Goal: Information Seeking & Learning: Learn about a topic

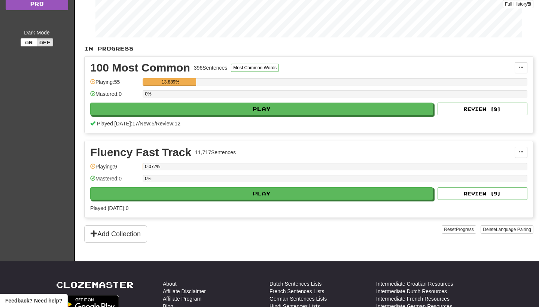
scroll to position [117, 0]
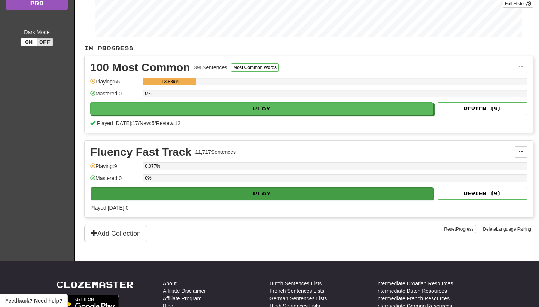
click at [199, 191] on button "Play" at bounding box center [262, 193] width 343 height 13
select select "**"
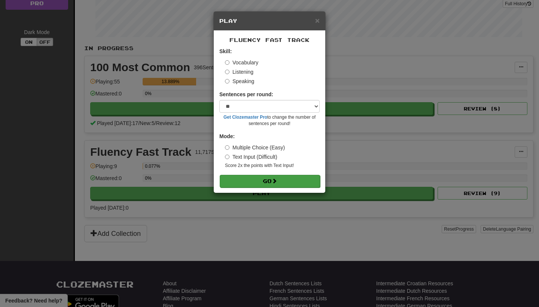
click at [249, 182] on button "Go" at bounding box center [270, 181] width 100 height 13
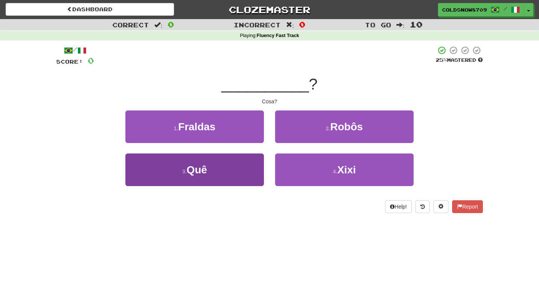
click at [229, 166] on button "3 . Quê" at bounding box center [194, 169] width 138 height 33
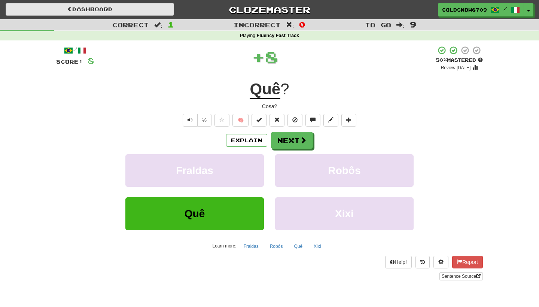
click at [129, 12] on link "Dashboard" at bounding box center [90, 9] width 168 height 13
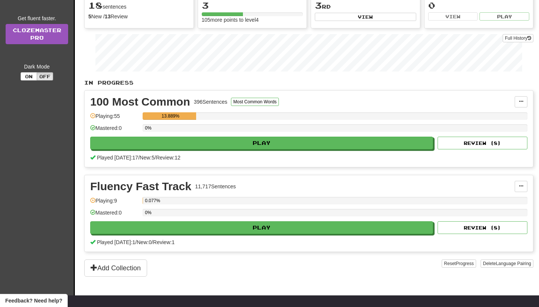
scroll to position [83, 0]
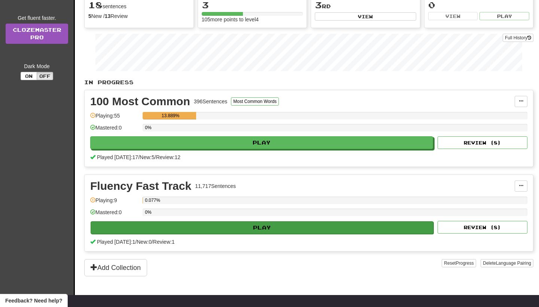
click at [226, 226] on button "Play" at bounding box center [262, 227] width 343 height 13
select select "**"
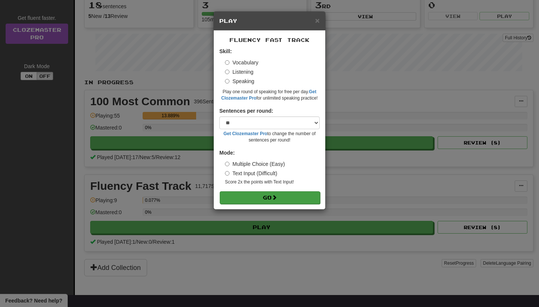
click at [234, 198] on button "Go" at bounding box center [270, 197] width 100 height 13
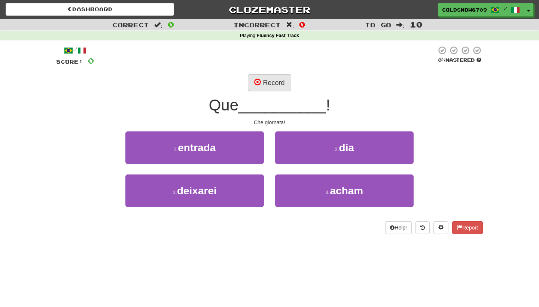
click at [275, 85] on button "Record" at bounding box center [269, 82] width 43 height 17
click at [277, 84] on button "Record" at bounding box center [269, 82] width 43 height 17
click at [268, 78] on button "Record" at bounding box center [269, 82] width 43 height 17
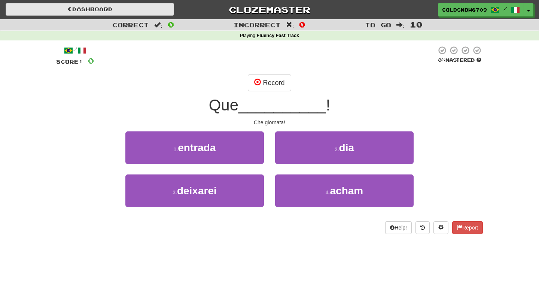
click at [124, 10] on link "Dashboard" at bounding box center [90, 9] width 168 height 13
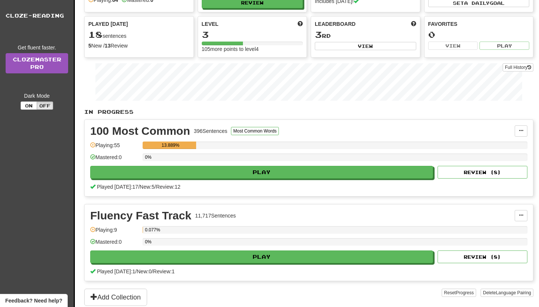
scroll to position [54, 0]
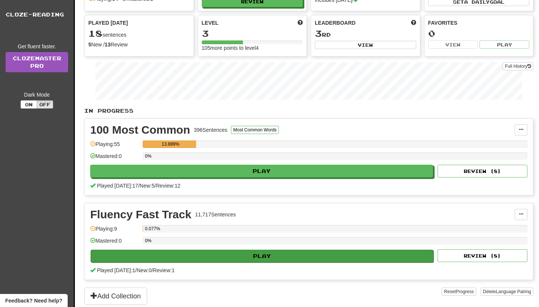
click at [200, 258] on button "Play" at bounding box center [262, 256] width 343 height 13
select select "**"
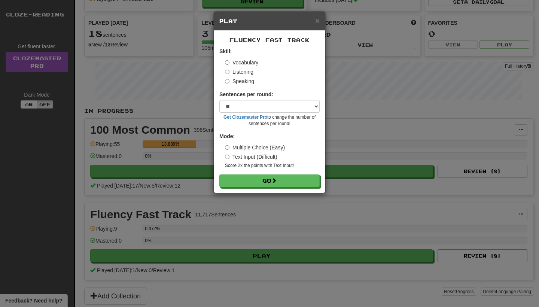
click at [230, 71] on label "Listening" at bounding box center [239, 71] width 28 height 7
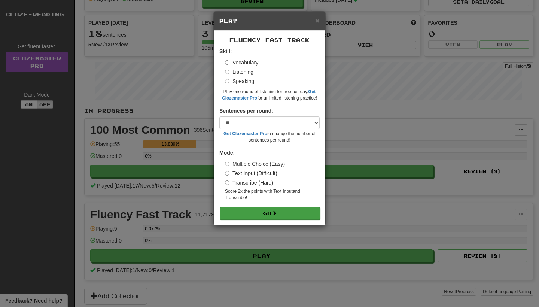
click at [241, 210] on button "Go" at bounding box center [270, 213] width 100 height 13
click at [255, 213] on button "Go" at bounding box center [270, 213] width 100 height 13
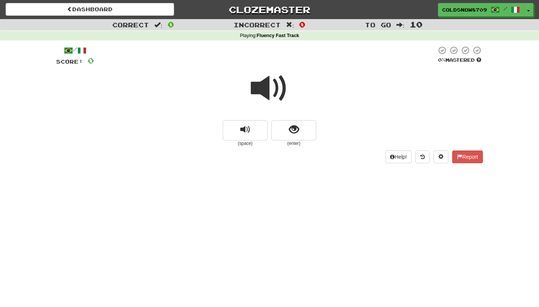
click at [265, 86] on span at bounding box center [269, 88] width 37 height 37
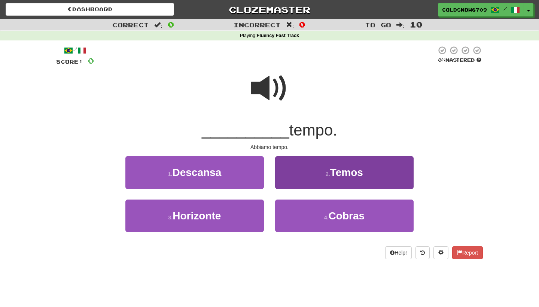
click at [316, 167] on button "2 . Temos" at bounding box center [344, 172] width 138 height 33
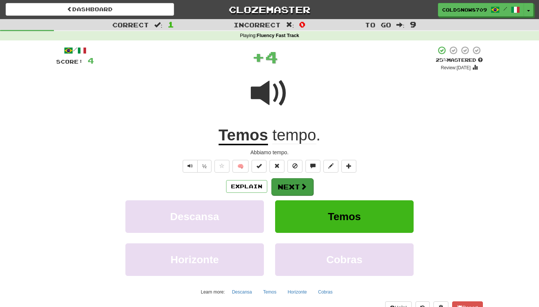
click at [304, 186] on span at bounding box center [303, 186] width 7 height 7
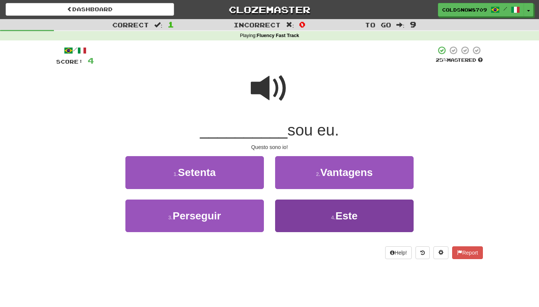
click at [308, 214] on button "4 . Este" at bounding box center [344, 216] width 138 height 33
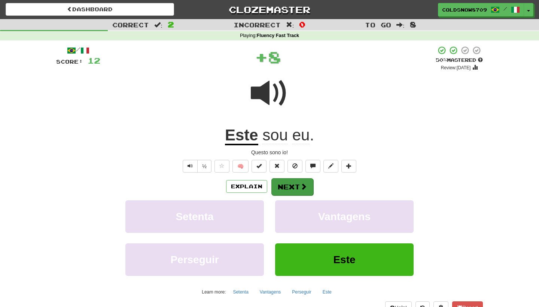
click at [290, 185] on button "Next" at bounding box center [292, 186] width 42 height 17
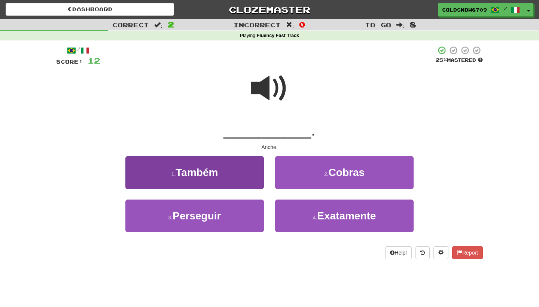
click at [232, 164] on button "1 . Também" at bounding box center [194, 172] width 138 height 33
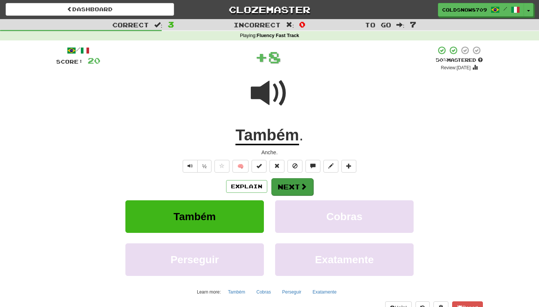
click at [290, 183] on button "Next" at bounding box center [292, 186] width 42 height 17
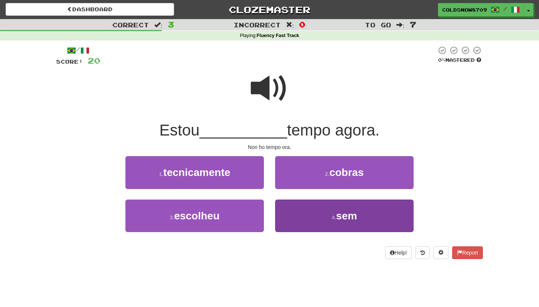
click at [313, 223] on button "4 . sem" at bounding box center [344, 216] width 138 height 33
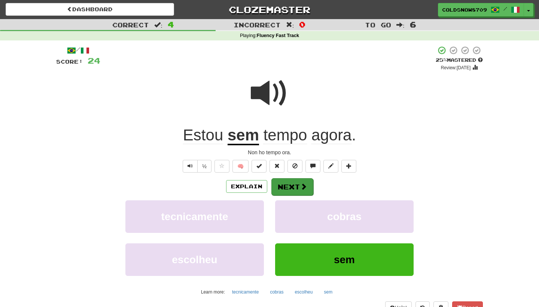
click at [300, 192] on button "Next" at bounding box center [292, 186] width 42 height 17
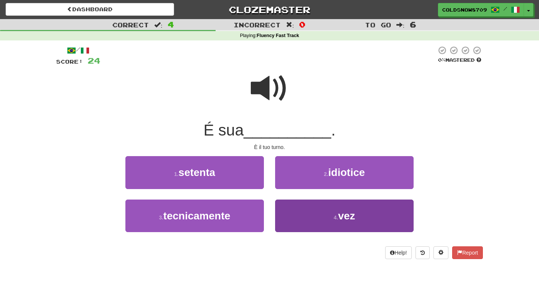
click at [316, 210] on button "4 . vez" at bounding box center [344, 216] width 138 height 33
click at [336, 228] on button "4 . vocês" at bounding box center [344, 216] width 138 height 33
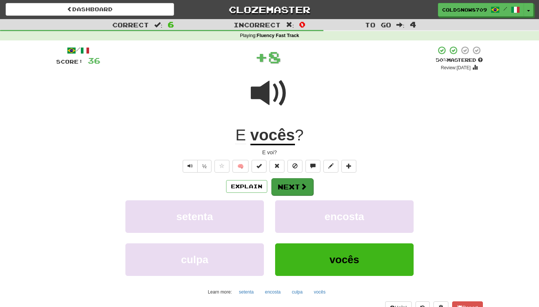
click at [297, 191] on button "Next" at bounding box center [292, 186] width 42 height 17
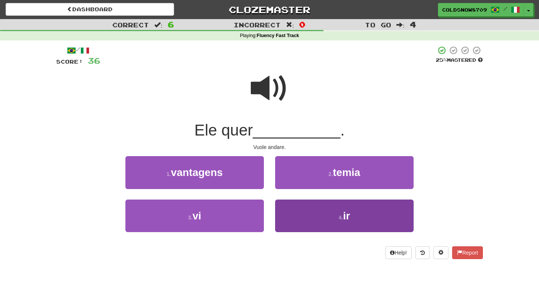
click at [335, 217] on button "4 . ir" at bounding box center [344, 216] width 138 height 33
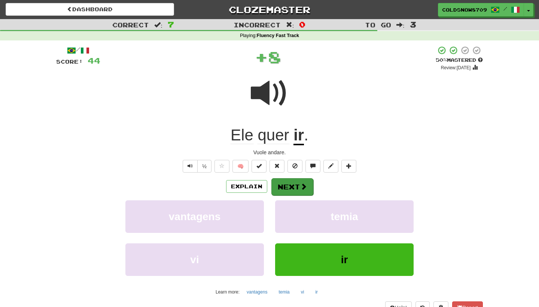
click at [293, 190] on button "Next" at bounding box center [292, 186] width 42 height 17
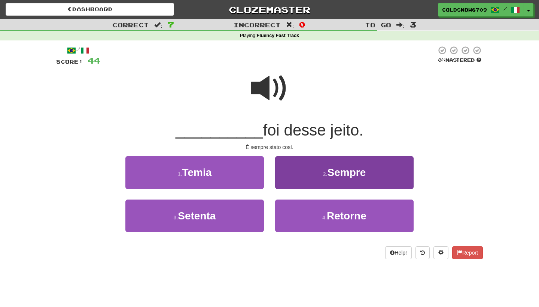
click at [335, 162] on button "2 . Sempre" at bounding box center [344, 172] width 138 height 33
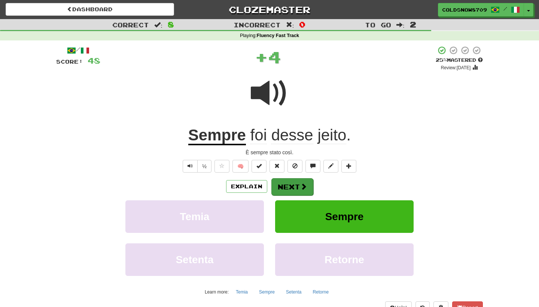
click at [305, 189] on button "Next" at bounding box center [292, 186] width 42 height 17
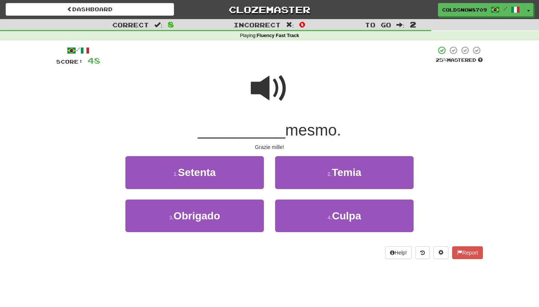
click at [216, 231] on div "3 . Obrigado" at bounding box center [195, 221] width 150 height 43
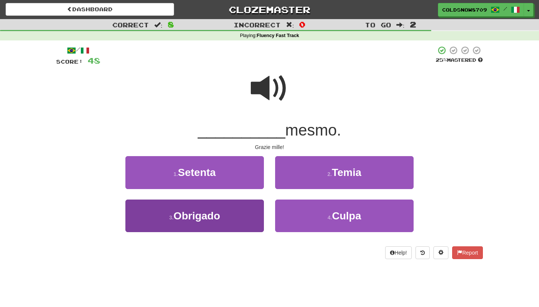
click at [219, 220] on button "3 . Obrigado" at bounding box center [194, 216] width 138 height 33
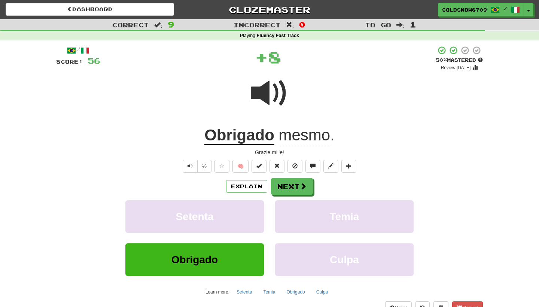
click at [277, 89] on span at bounding box center [269, 92] width 37 height 37
click at [281, 189] on button "Next" at bounding box center [292, 186] width 42 height 17
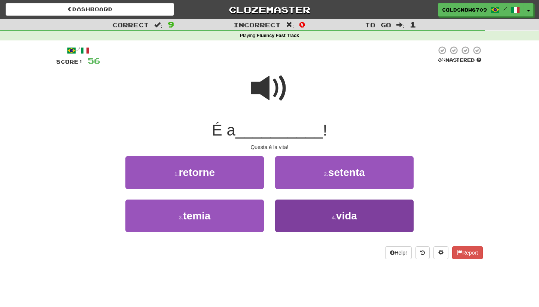
click at [317, 213] on button "4 . vida" at bounding box center [344, 216] width 138 height 33
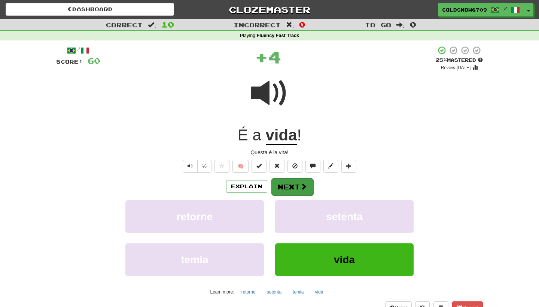
click at [307, 190] on button "Next" at bounding box center [292, 186] width 42 height 17
